Goal: Transaction & Acquisition: Purchase product/service

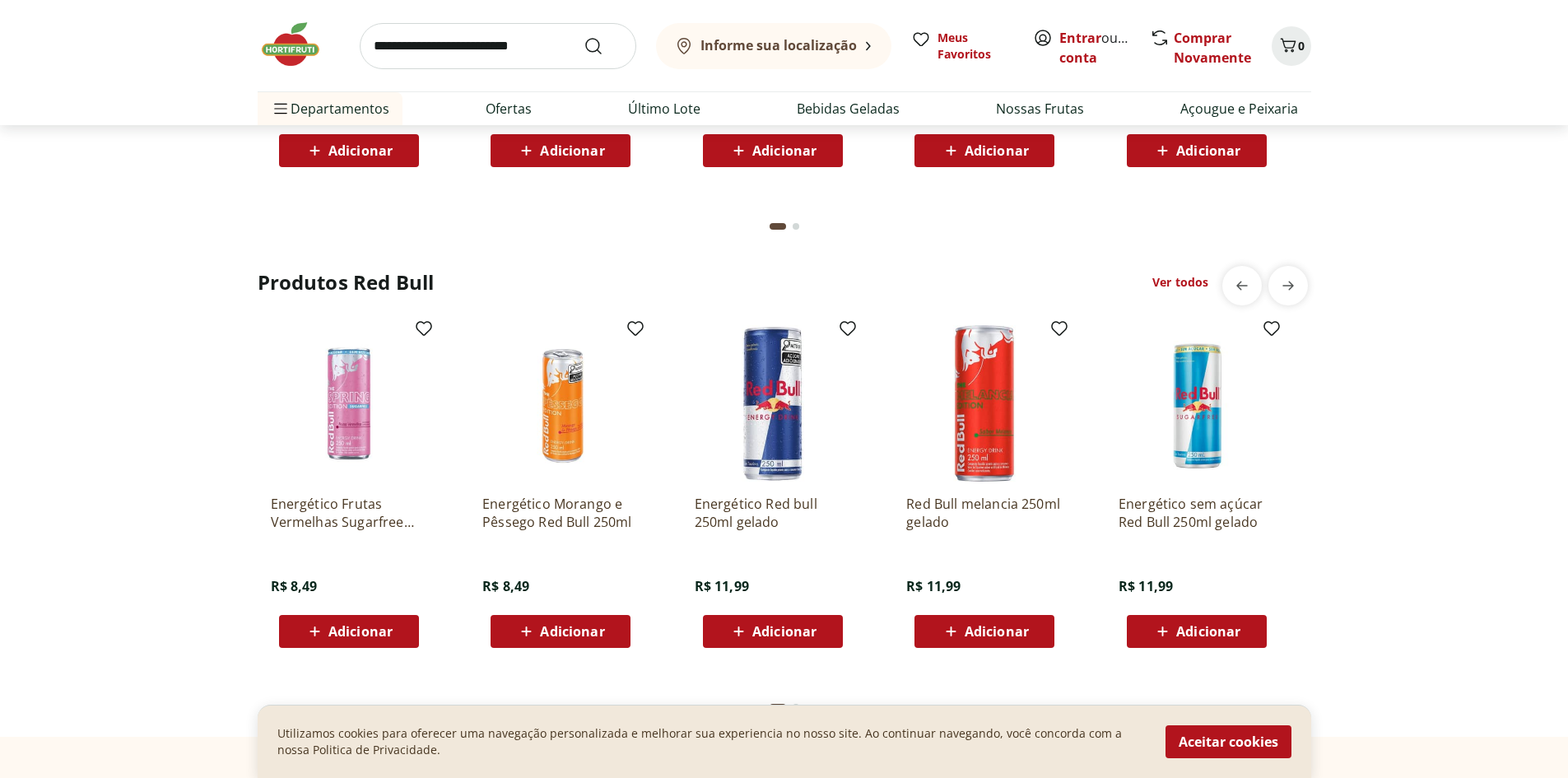
scroll to position [4280, 0]
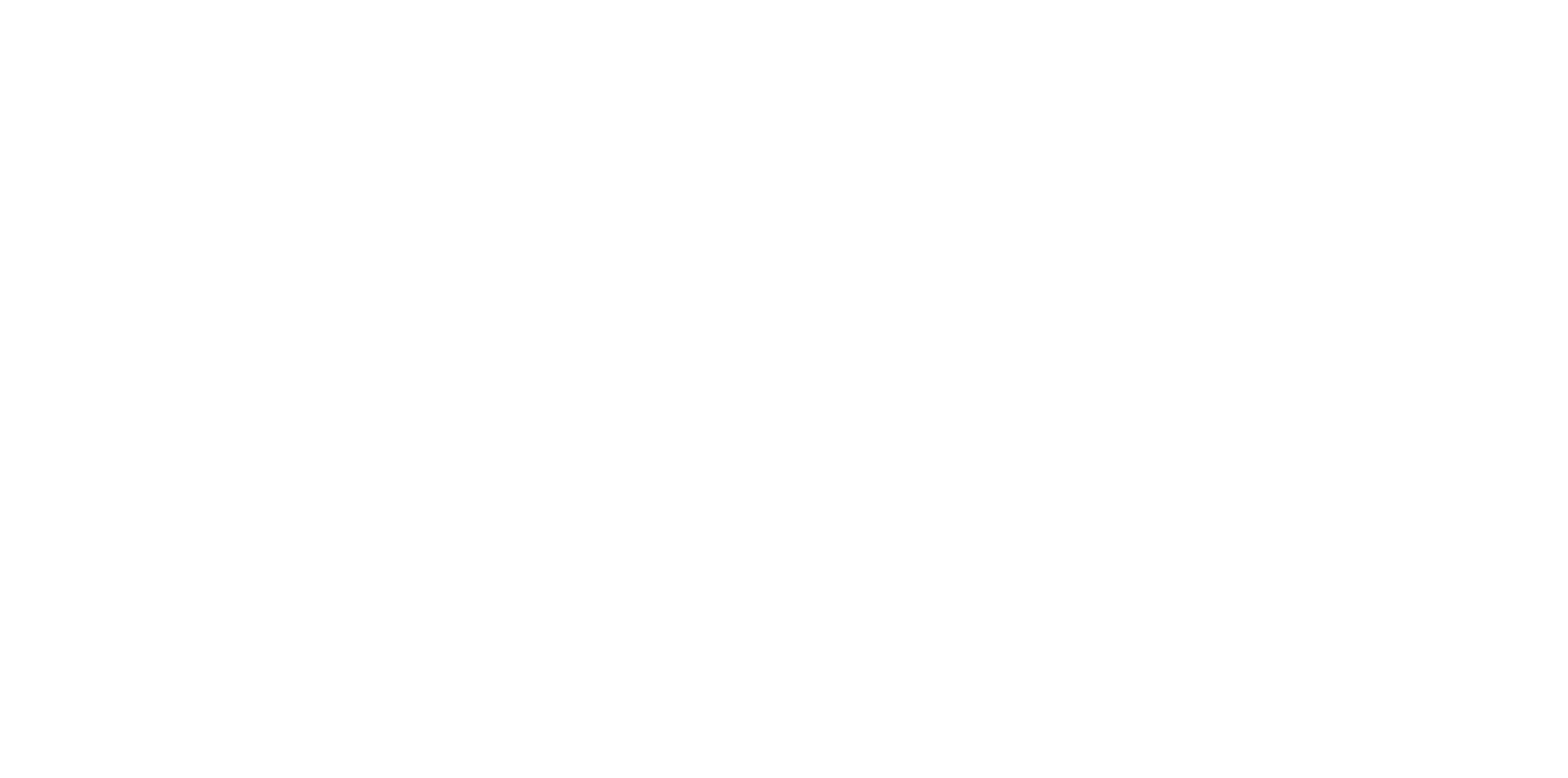
select select "**********"
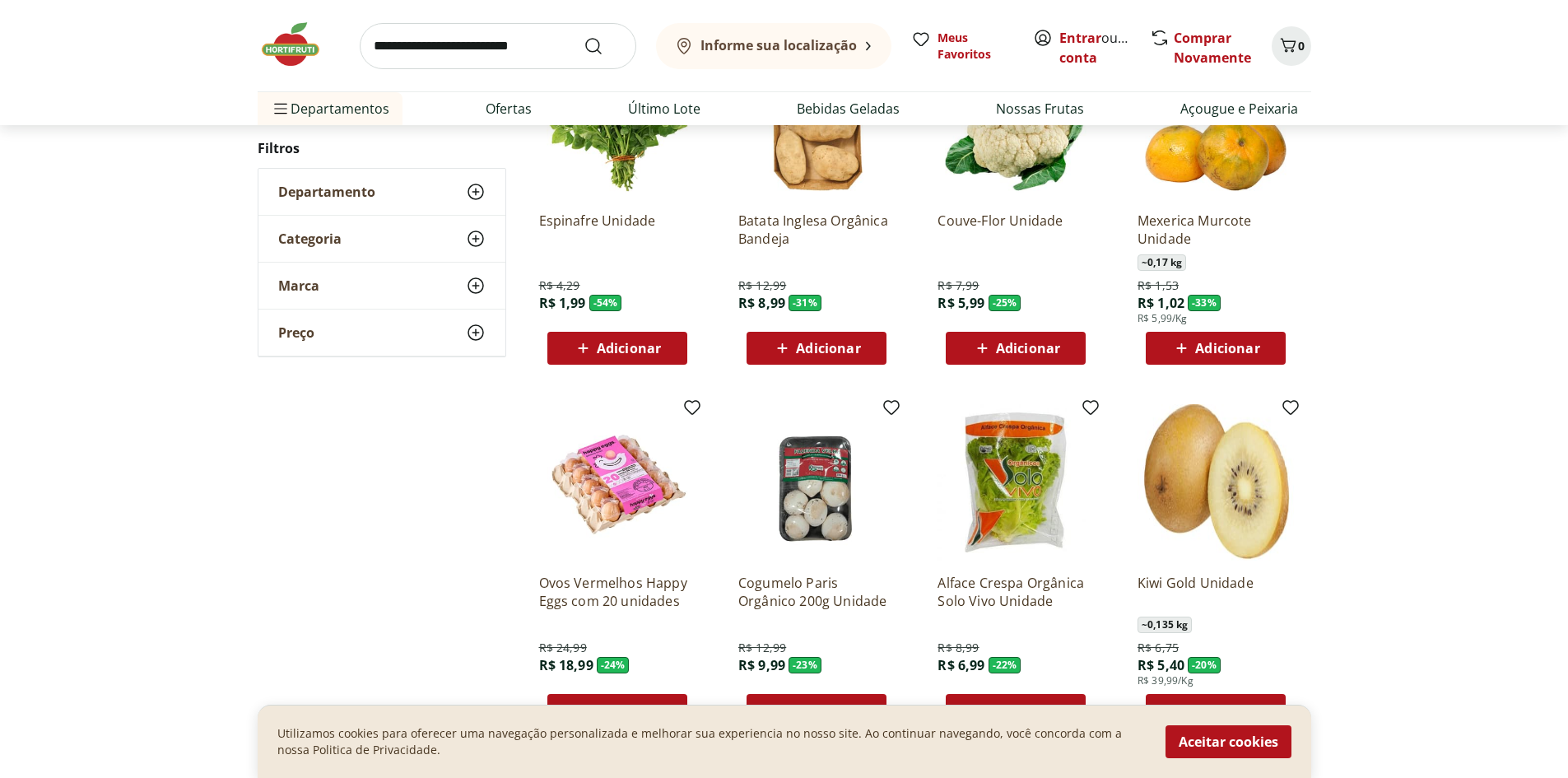
scroll to position [164, 0]
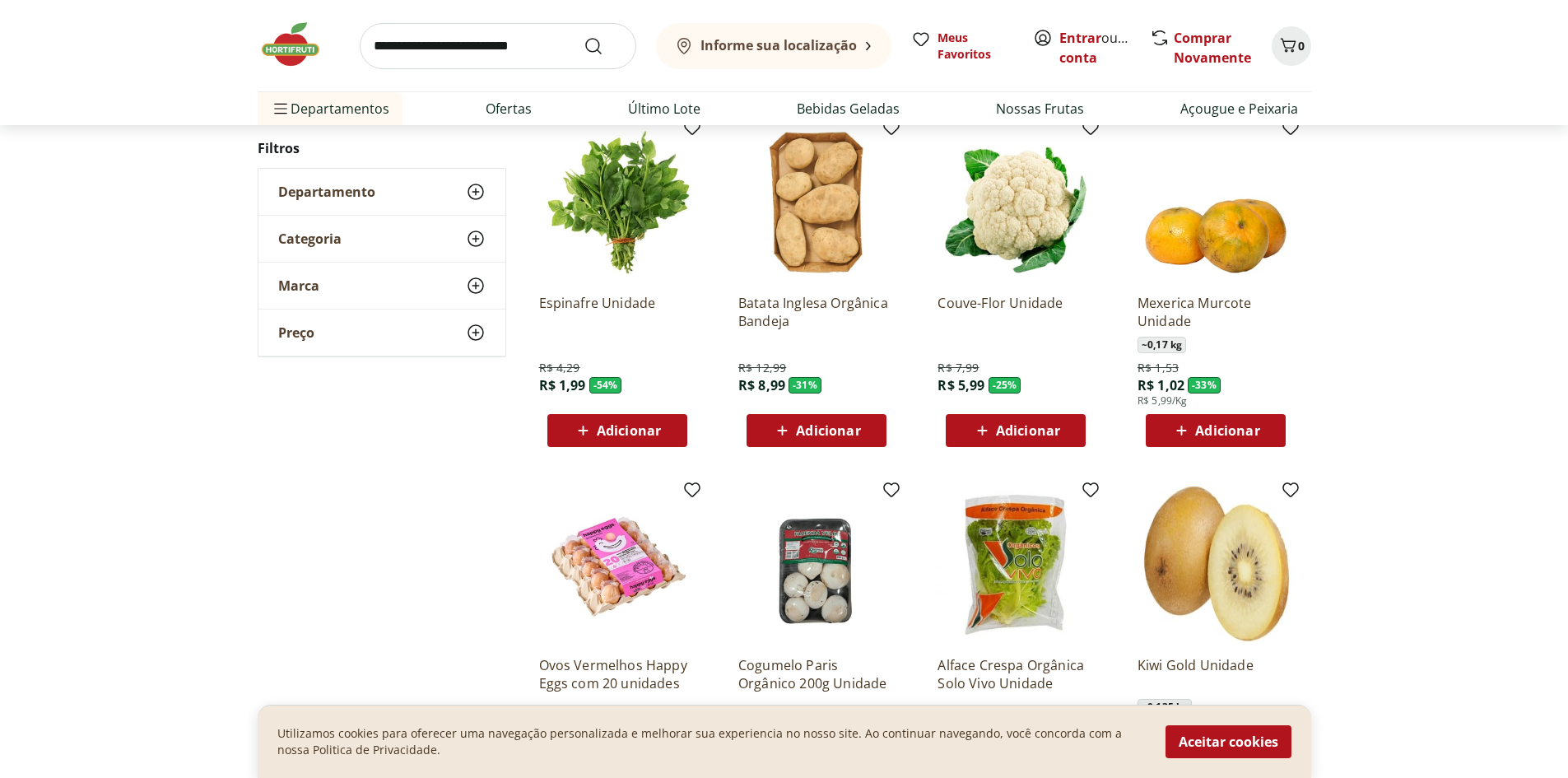
click at [480, 238] on icon at bounding box center [475, 239] width 20 height 20
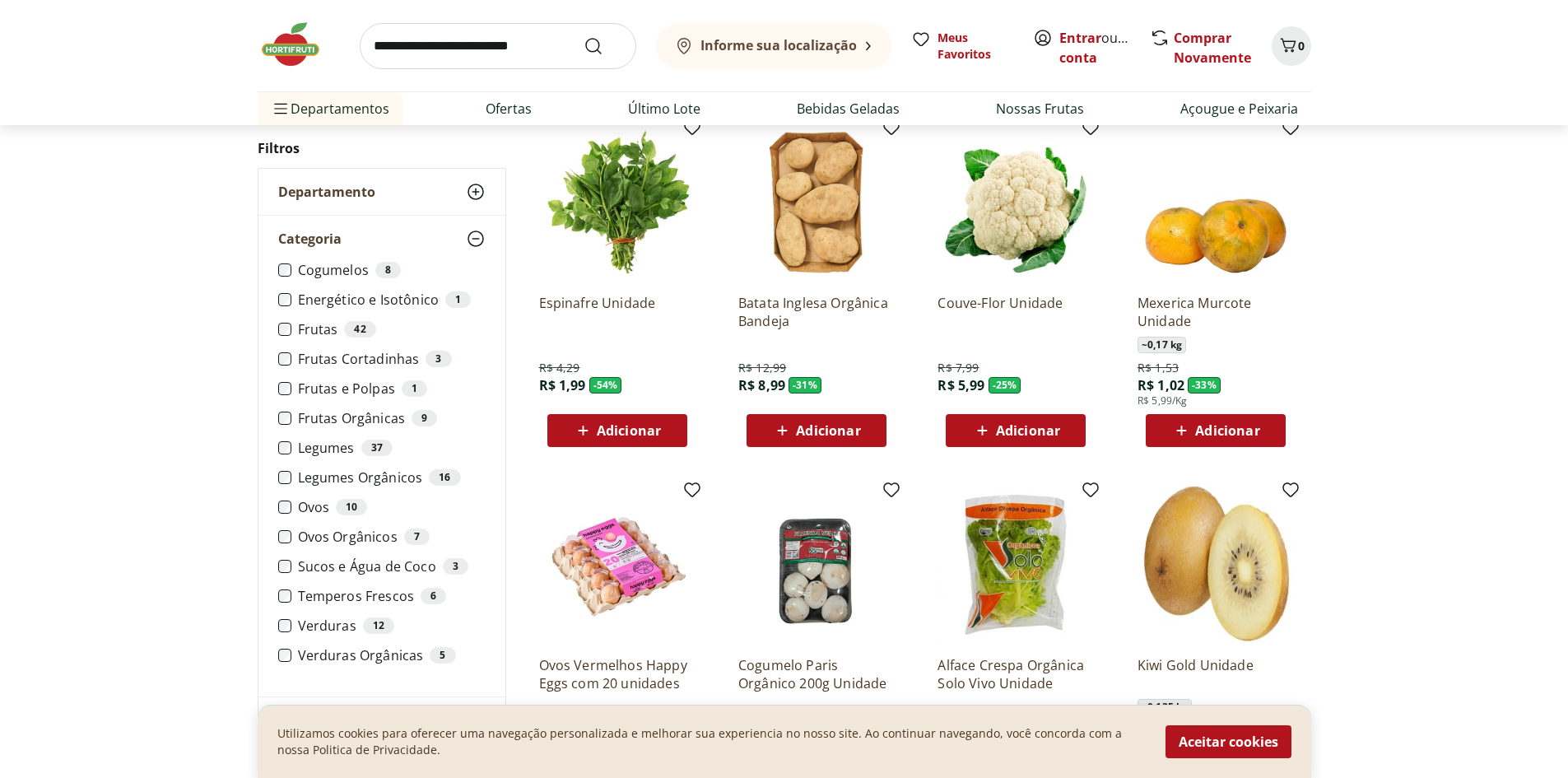
click at [384, 358] on label "Frutas Cortadinhas 3" at bounding box center [391, 358] width 188 height 16
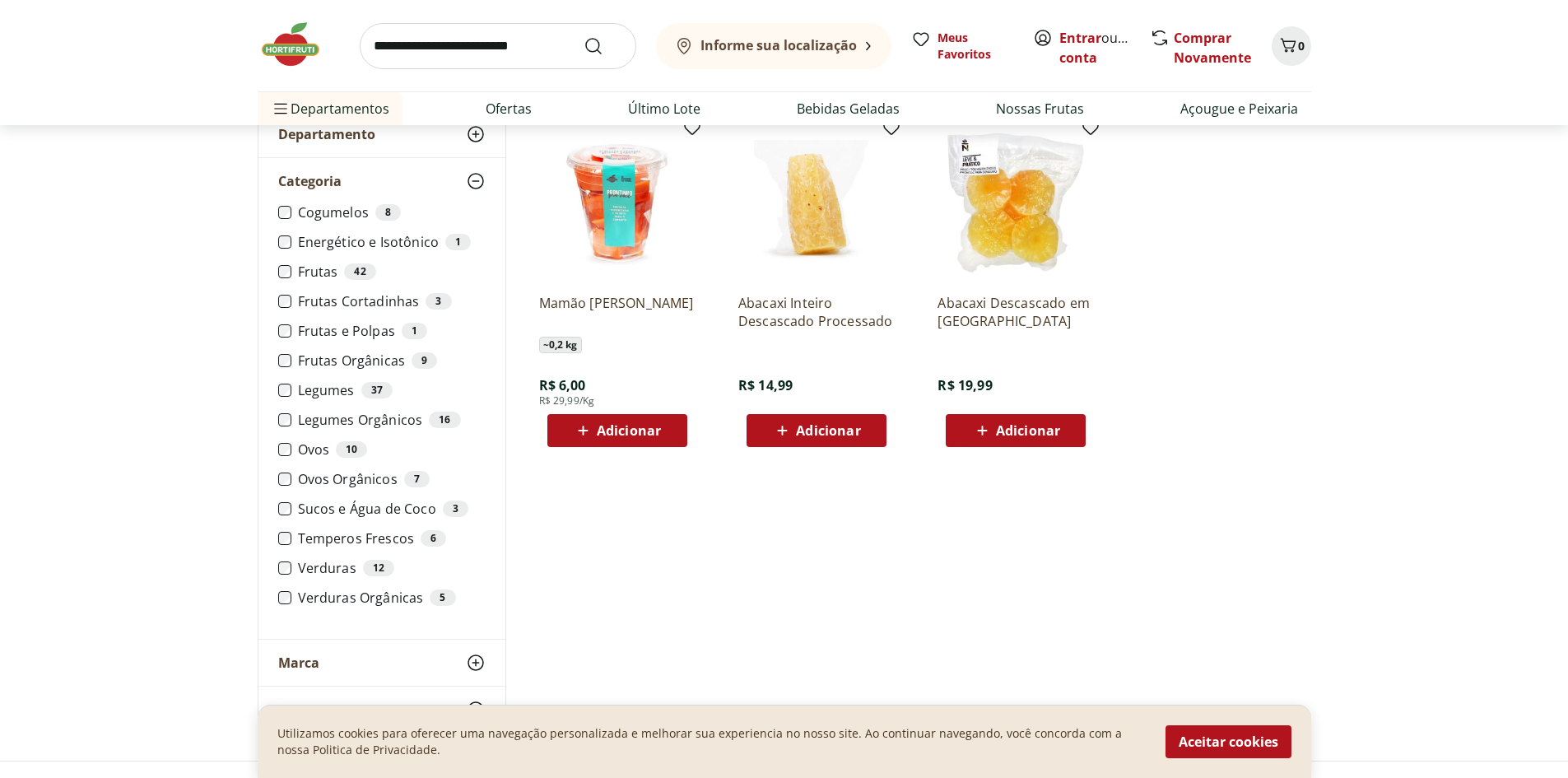
click at [320, 357] on label "Frutas Orgânicas 9" at bounding box center [391, 360] width 188 height 16
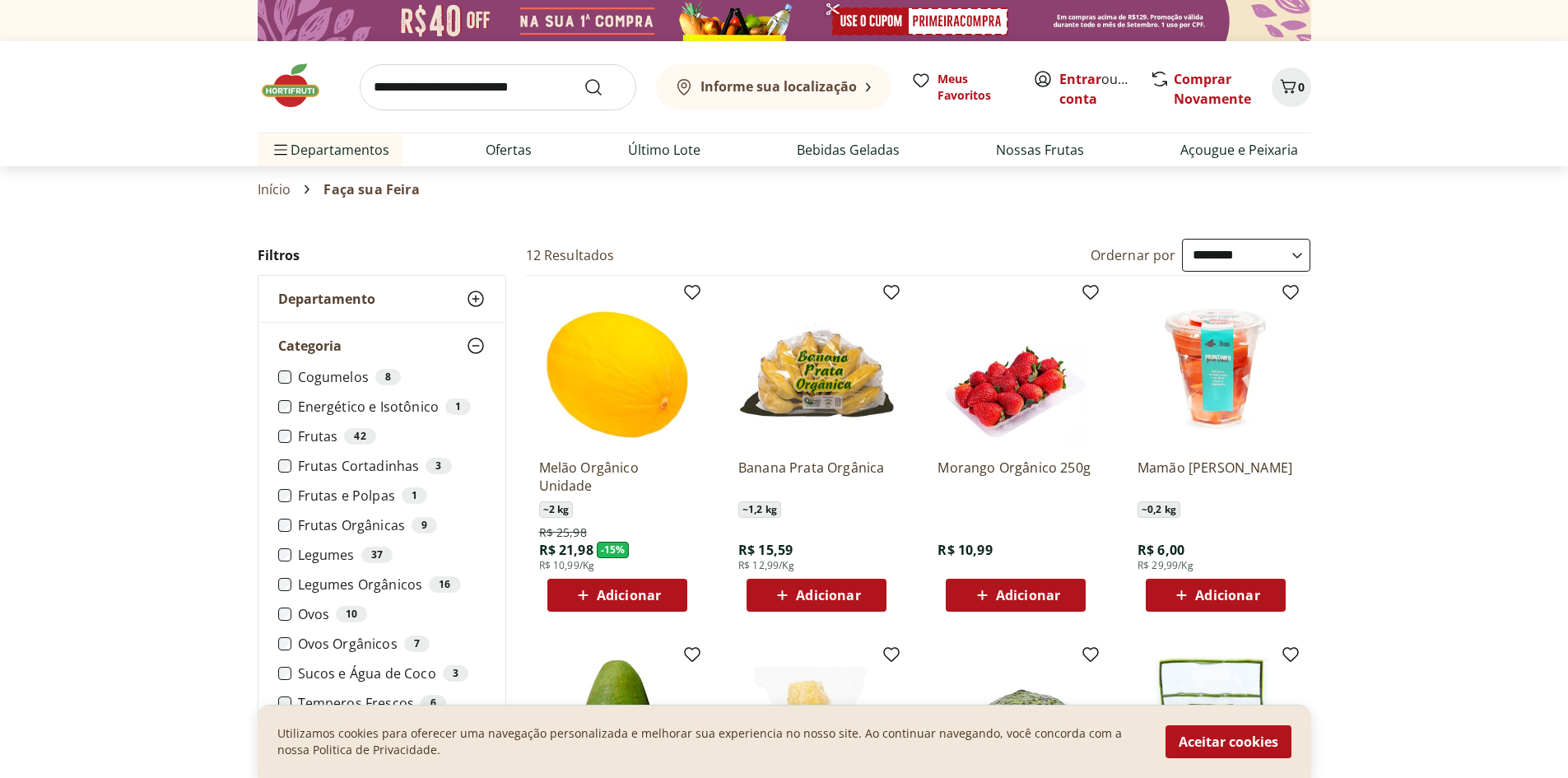
click at [321, 435] on label "Frutas 42" at bounding box center [391, 435] width 188 height 16
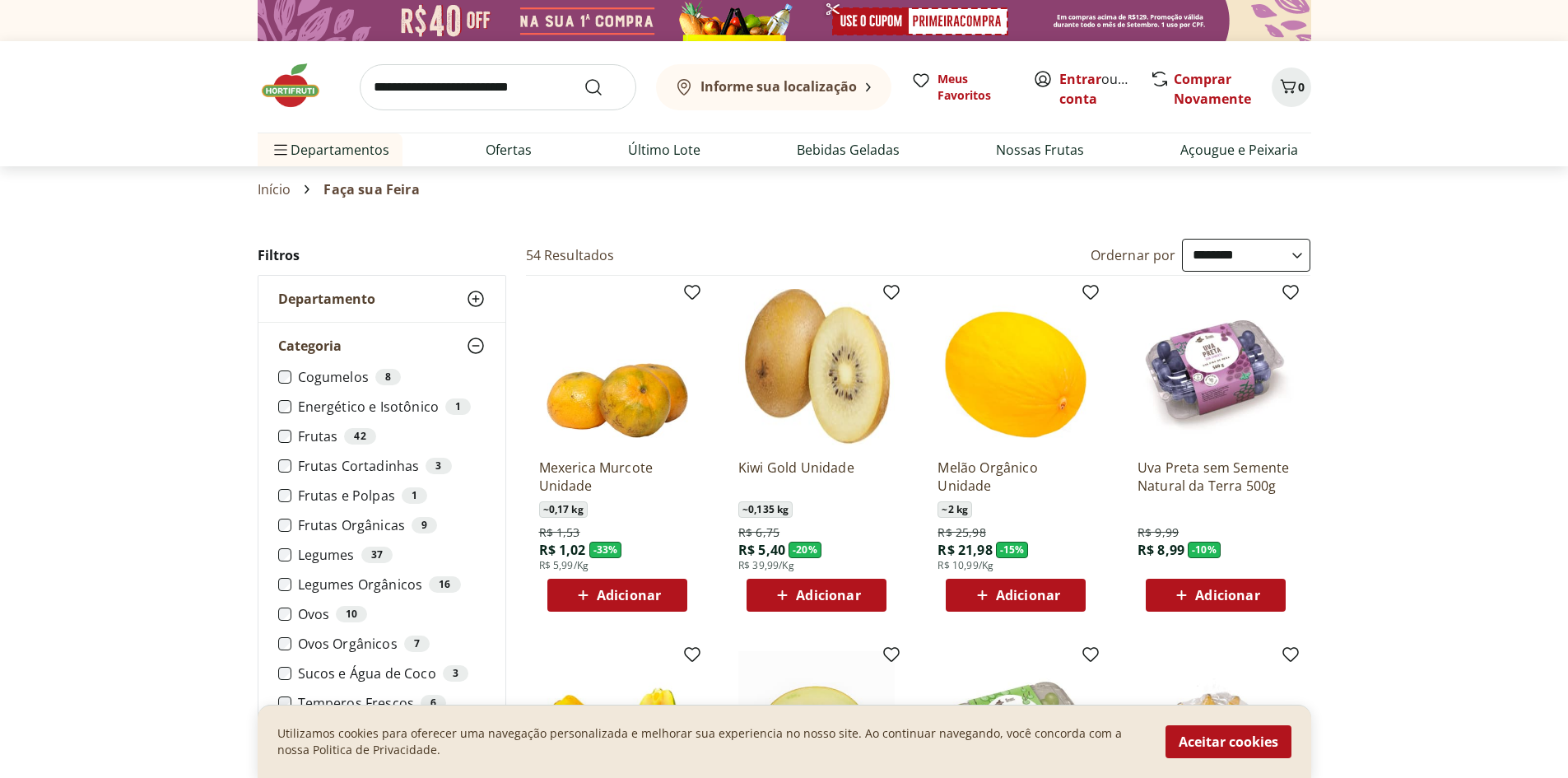
click at [338, 469] on label "Frutas Cortadinhas 3" at bounding box center [391, 465] width 188 height 16
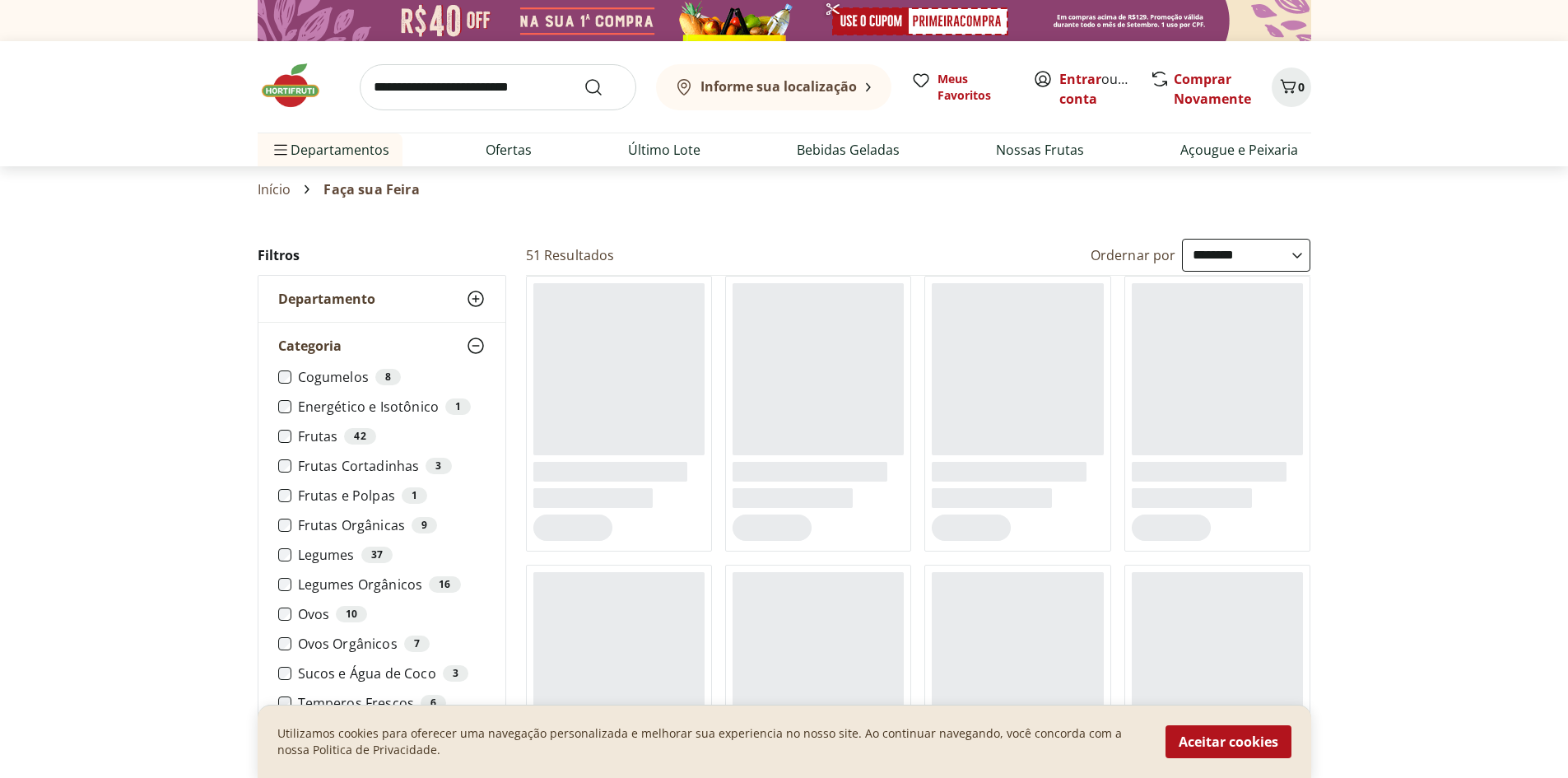
click at [331, 523] on label "Frutas Orgânicas 9" at bounding box center [391, 525] width 188 height 16
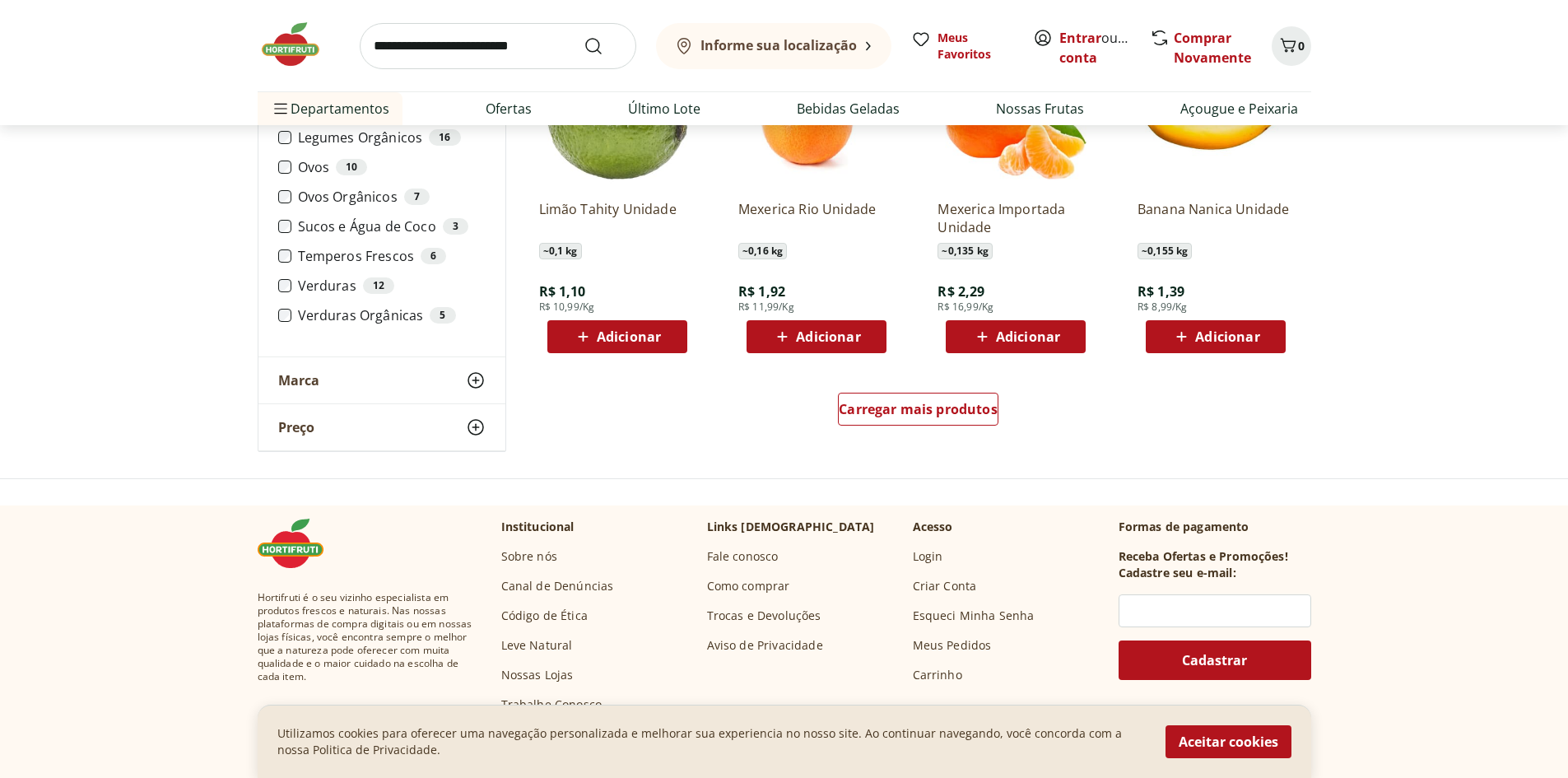
scroll to position [988, 0]
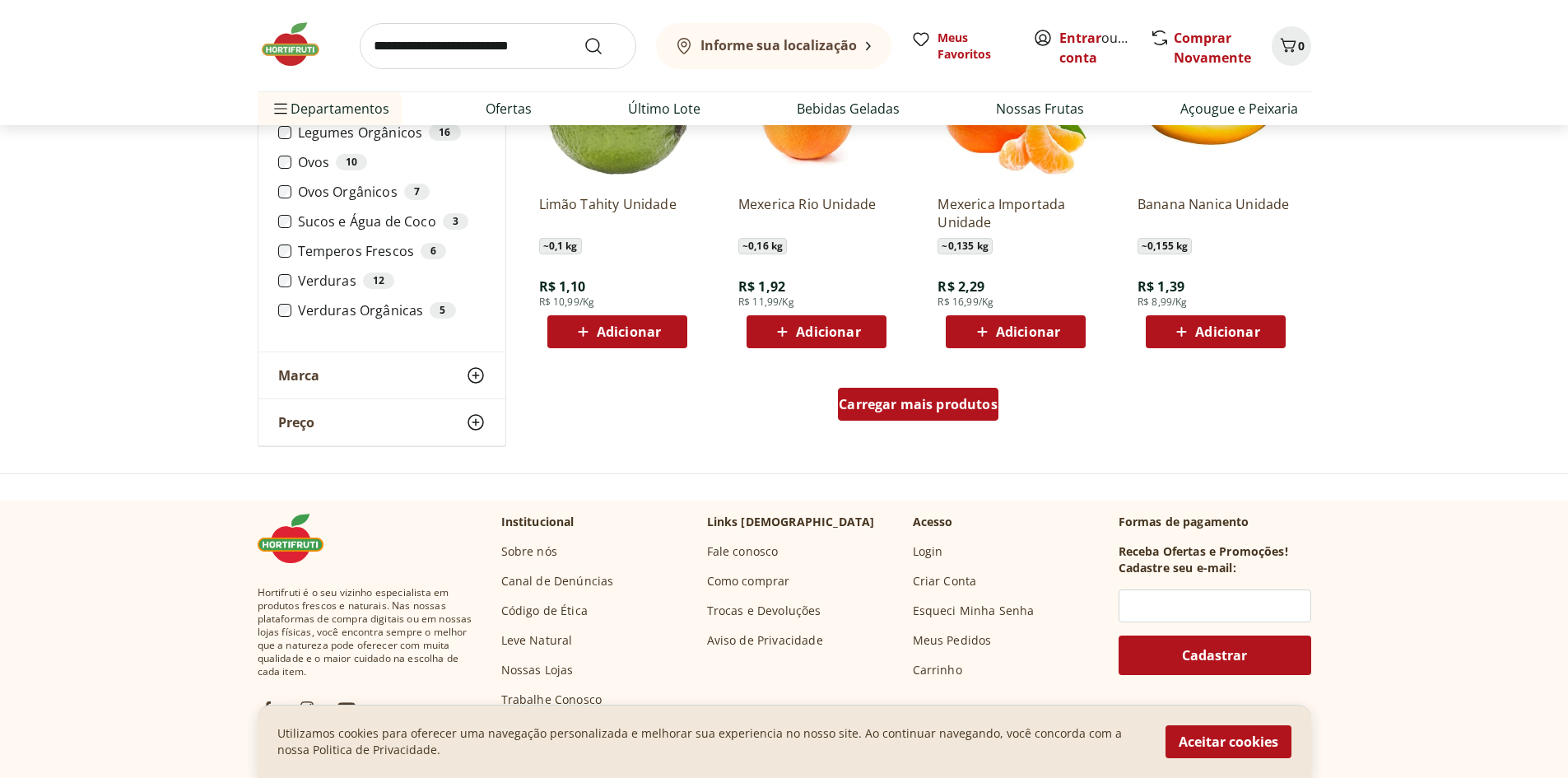
click at [868, 403] on span "Carregar mais produtos" at bounding box center [918, 404] width 158 height 13
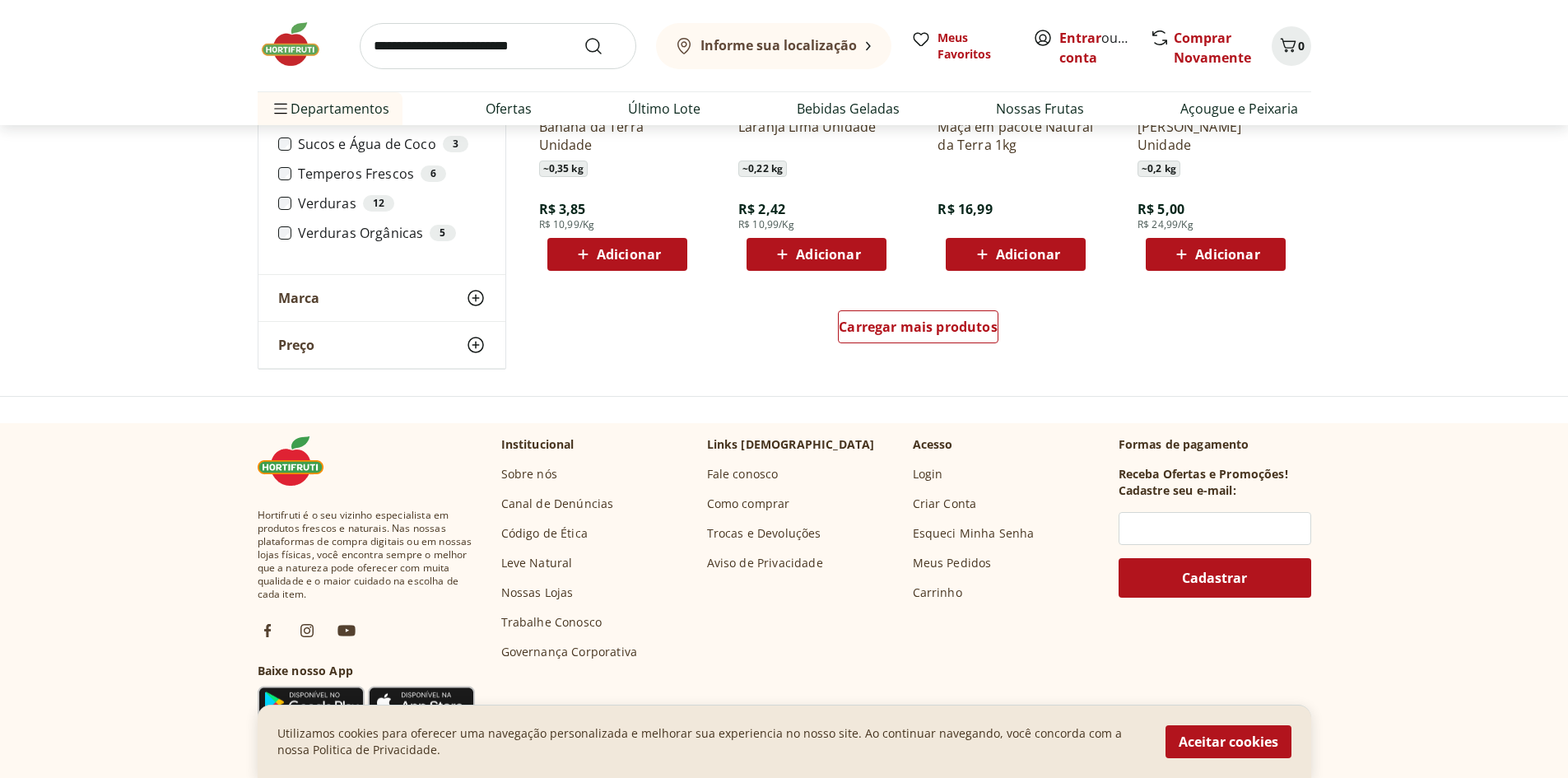
scroll to position [1152, 0]
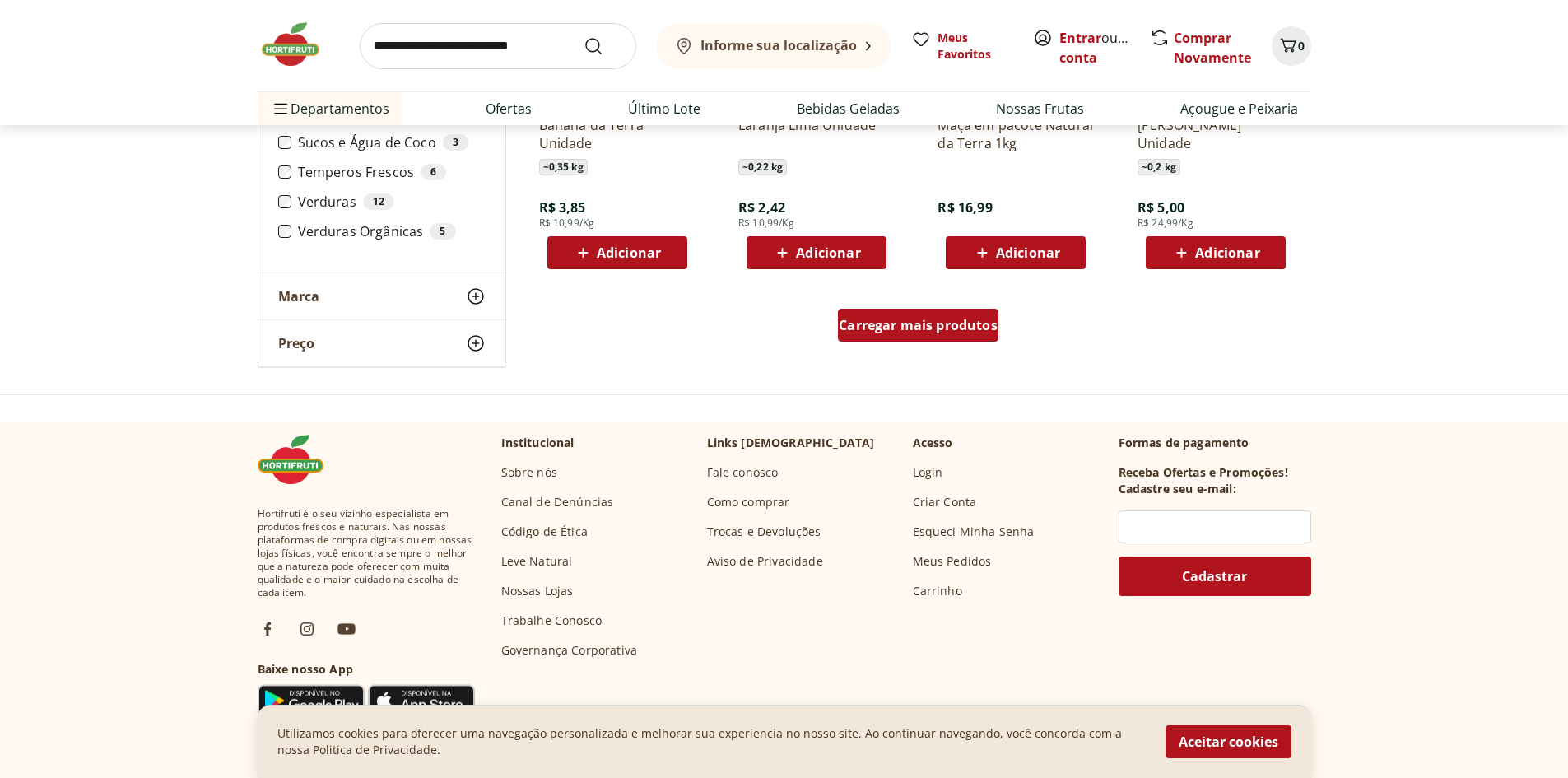
click at [876, 329] on span "Carregar mais produtos" at bounding box center [918, 326] width 158 height 13
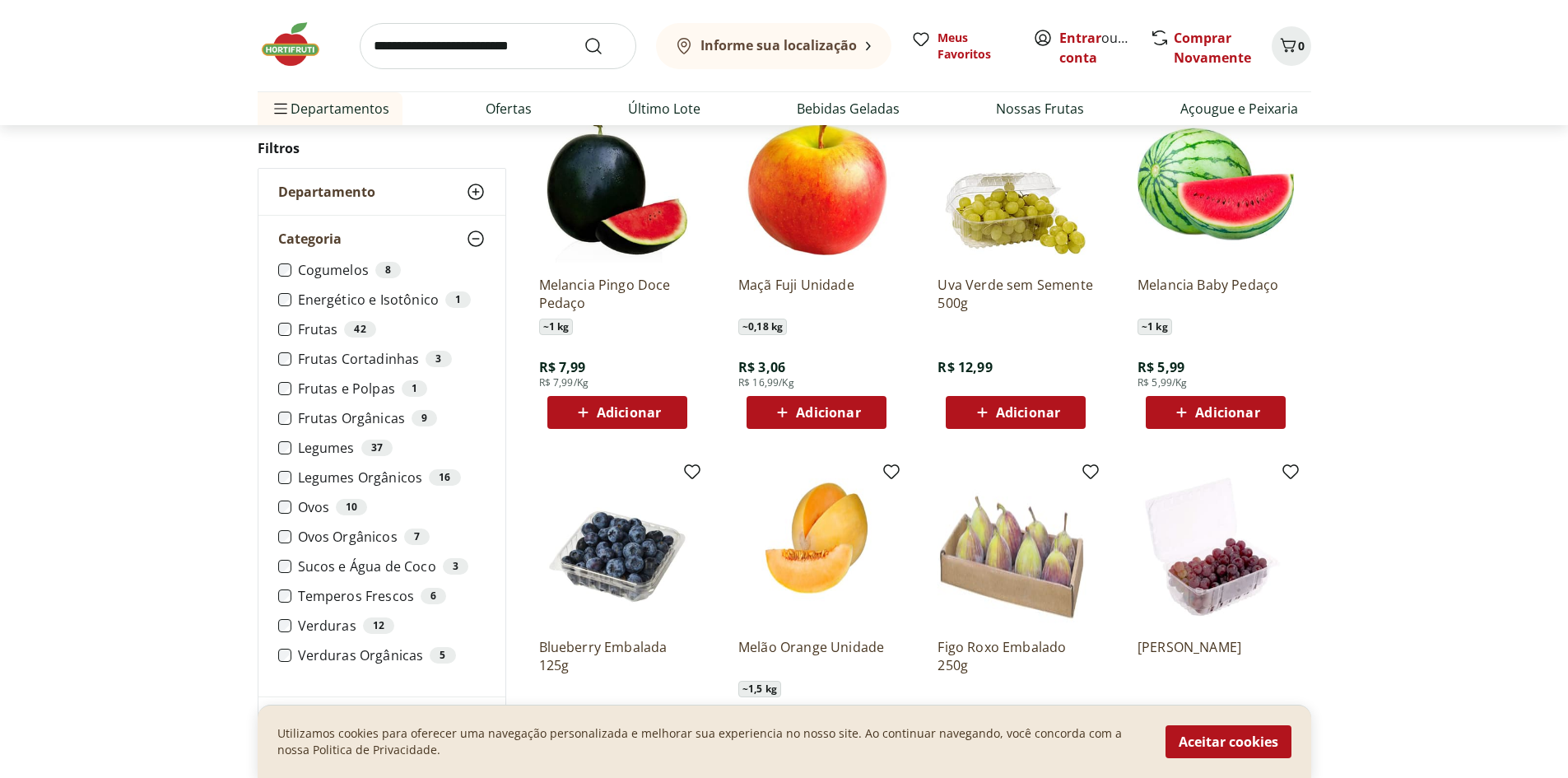
scroll to position [902, 0]
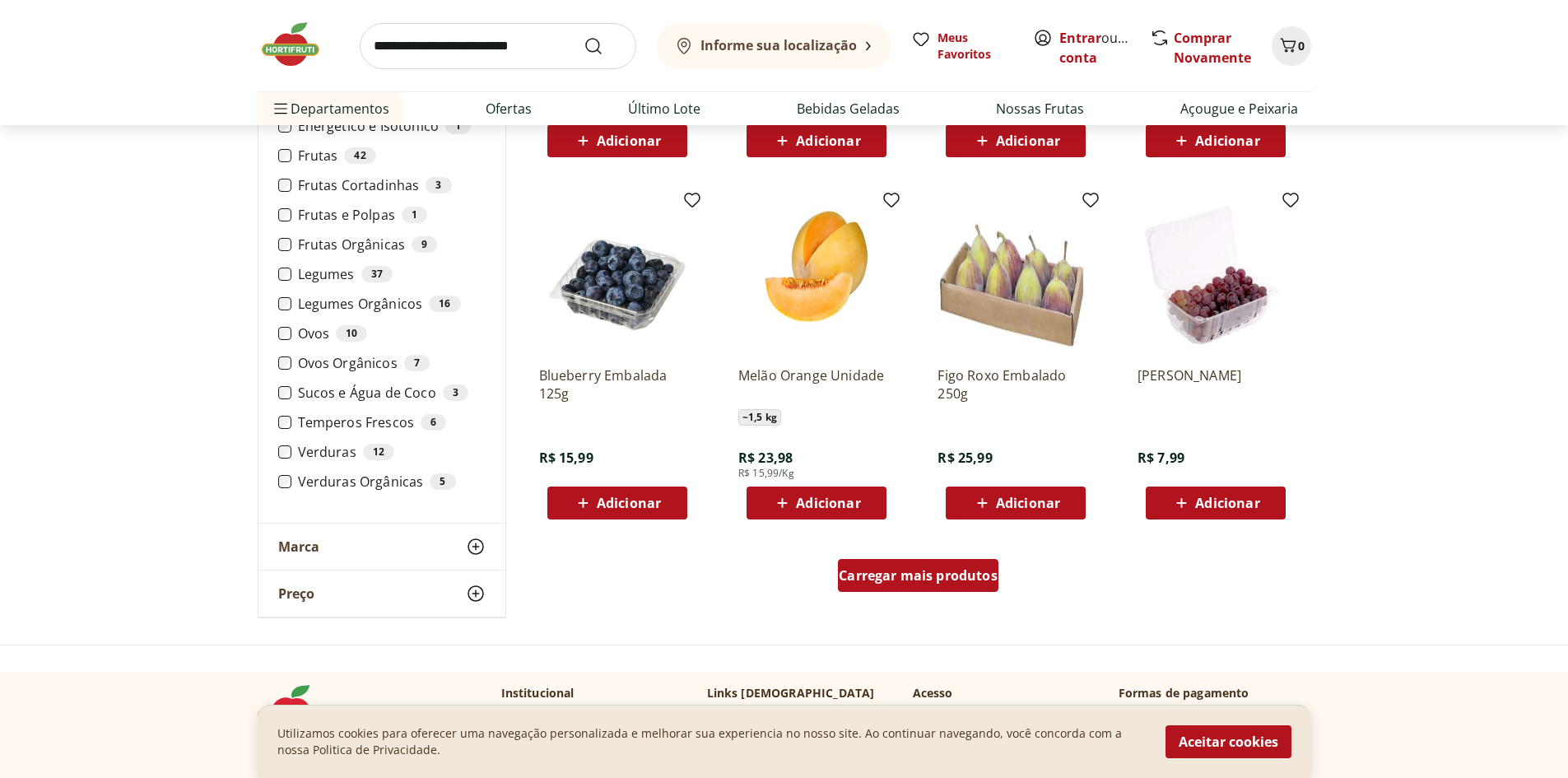
click at [884, 572] on span "Carregar mais produtos" at bounding box center [918, 576] width 158 height 13
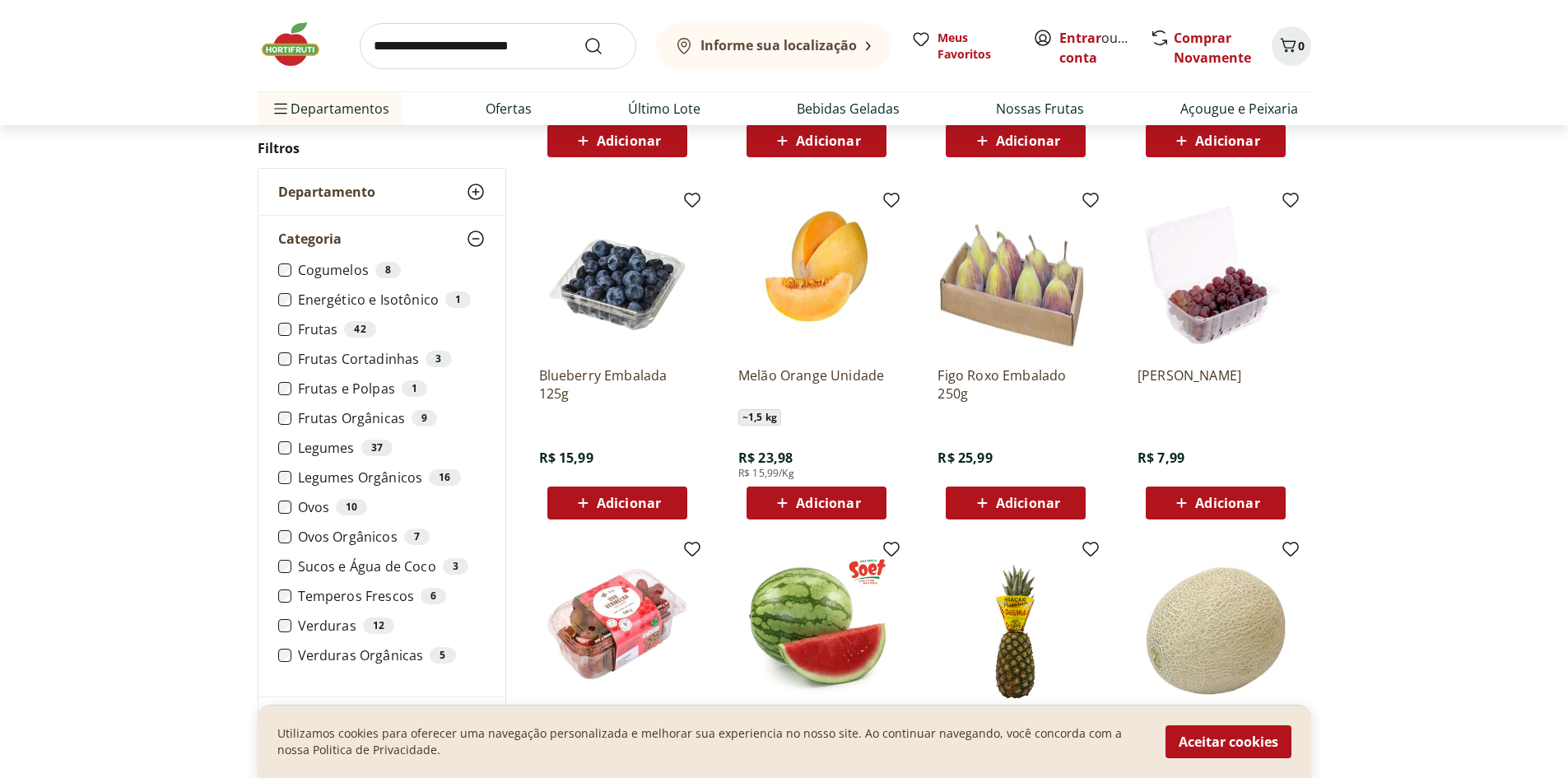
click at [884, 572] on img at bounding box center [816, 624] width 157 height 157
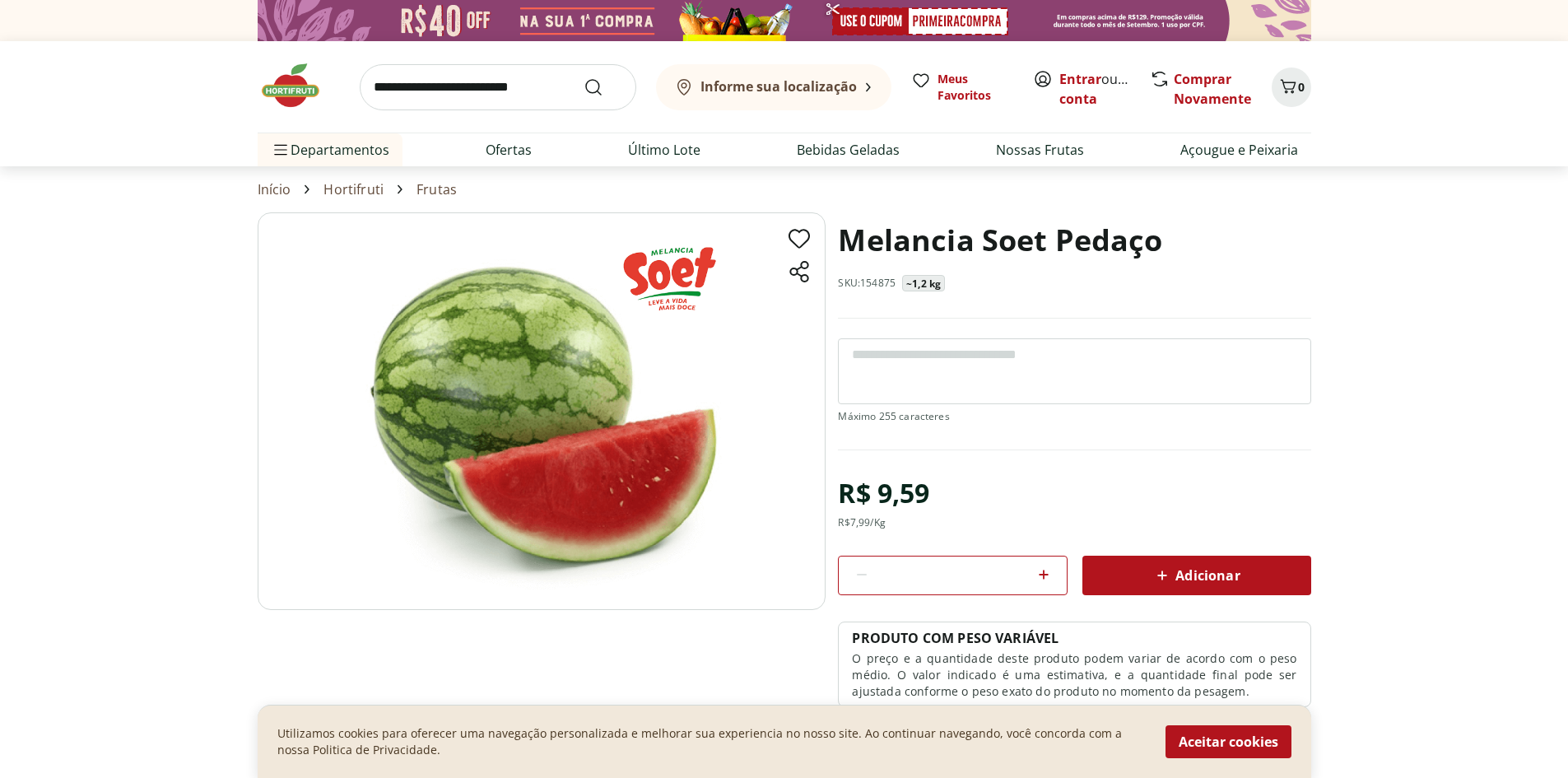
select select "**********"
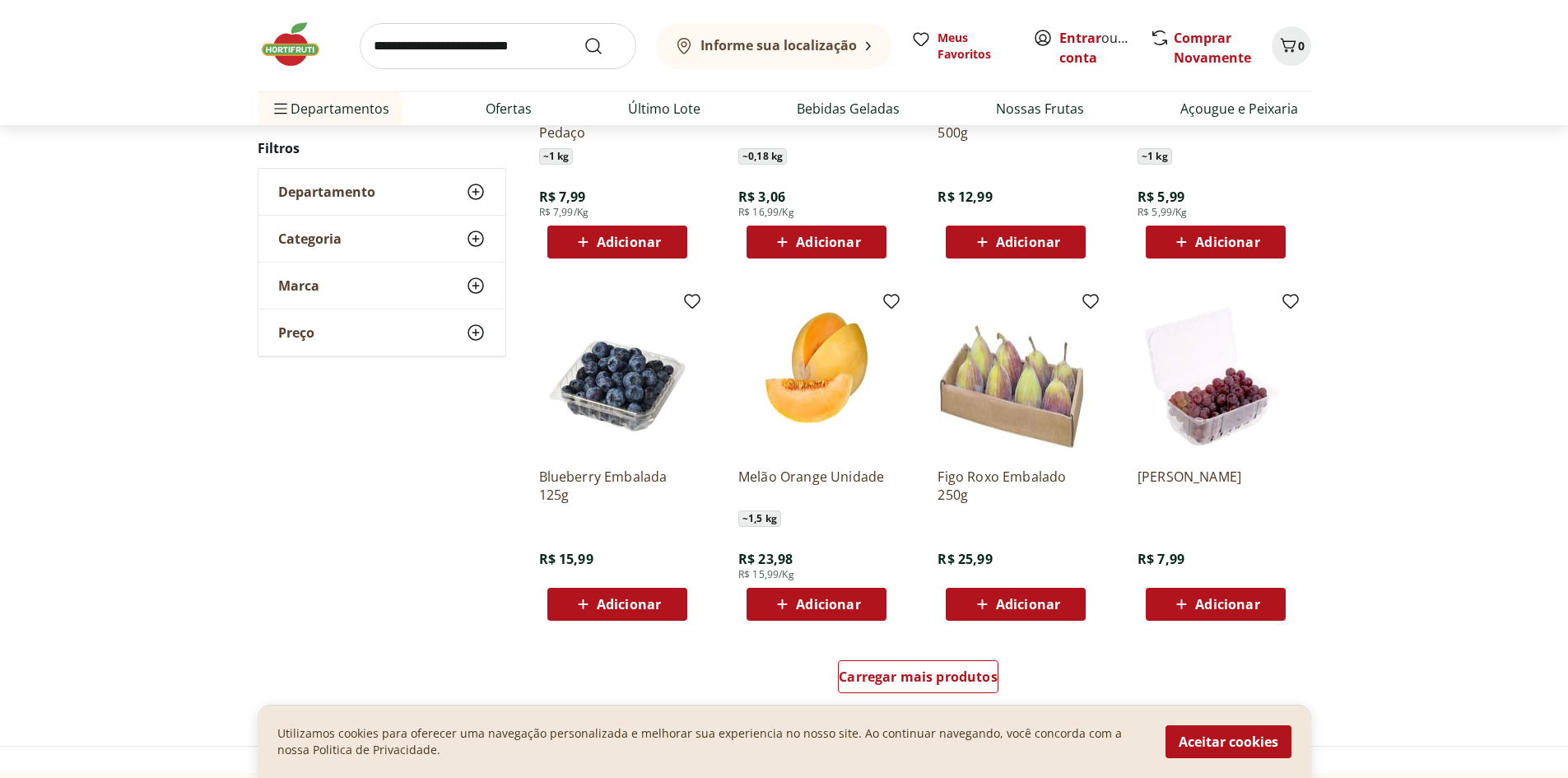
scroll to position [1561, 0]
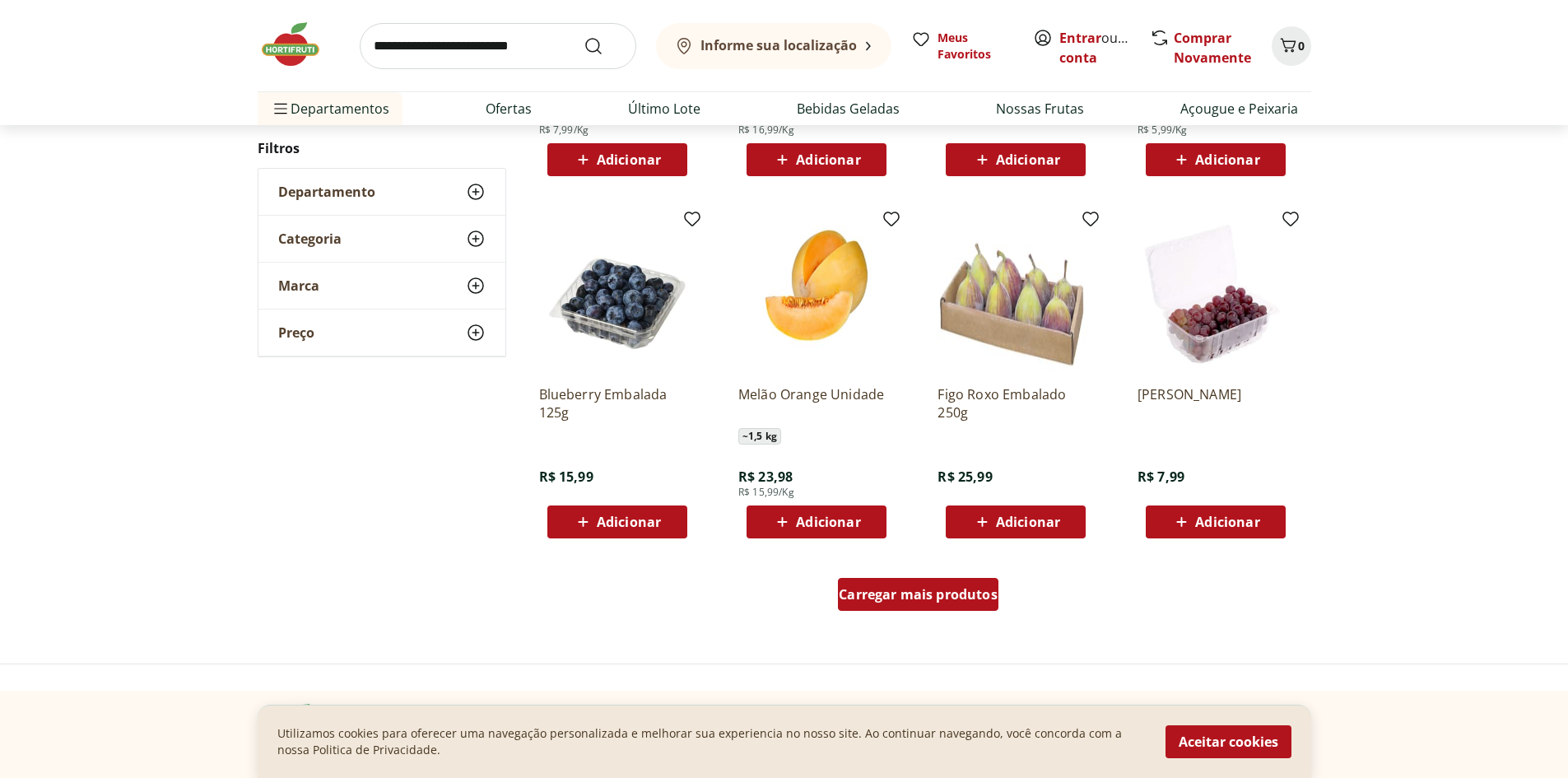
click at [922, 589] on span "Carregar mais produtos" at bounding box center [918, 595] width 158 height 13
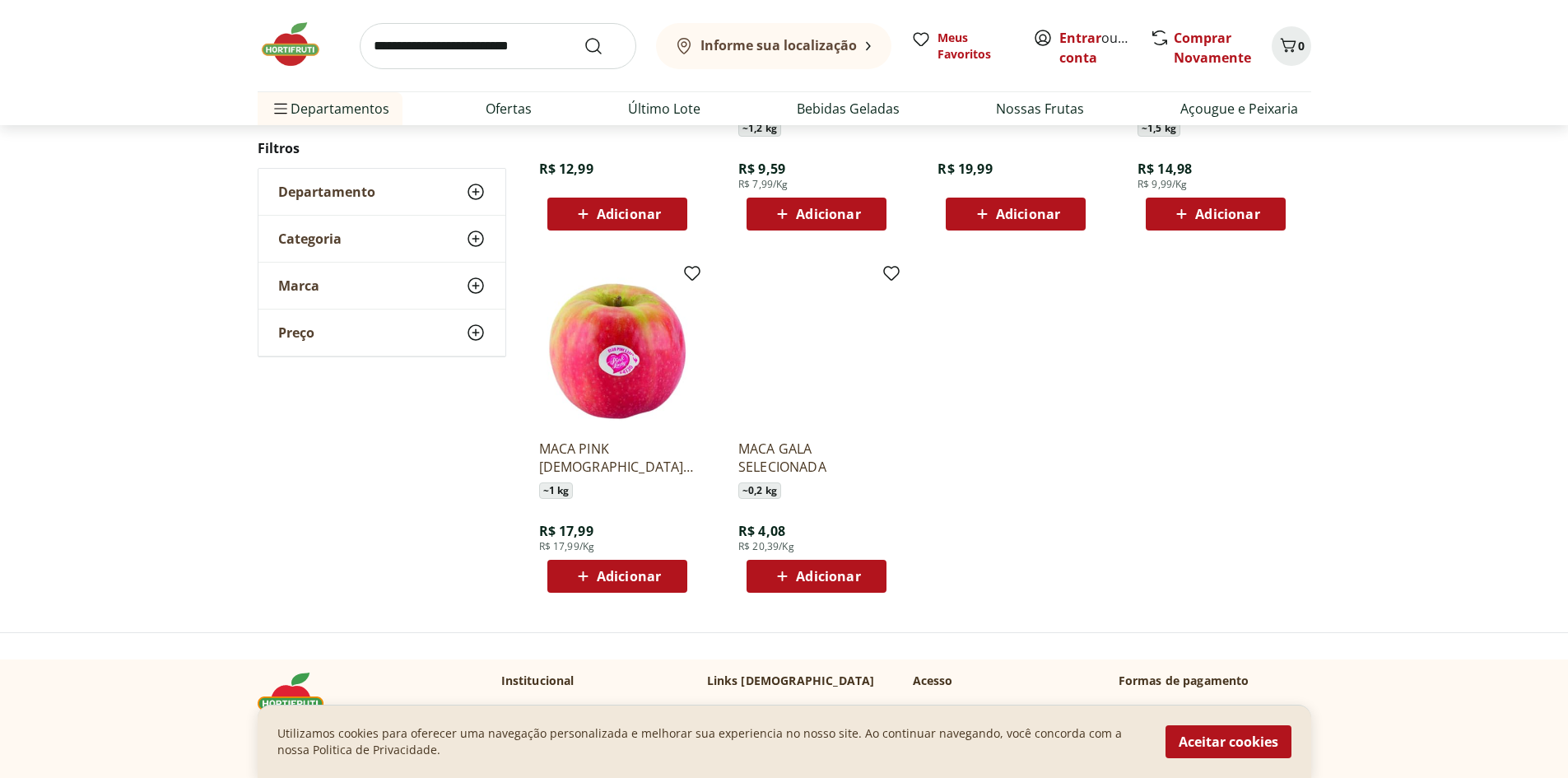
scroll to position [1146, 0]
